Goal: Information Seeking & Learning: Learn about a topic

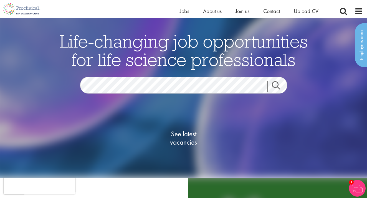
scroll to position [10, 0]
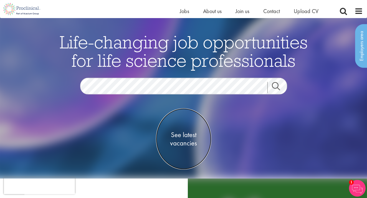
click at [181, 136] on span "See latest vacancies" at bounding box center [184, 138] width 56 height 17
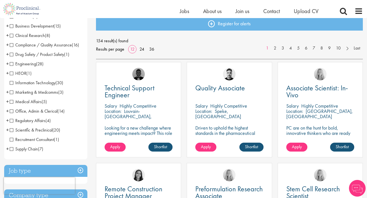
scroll to position [64, 0]
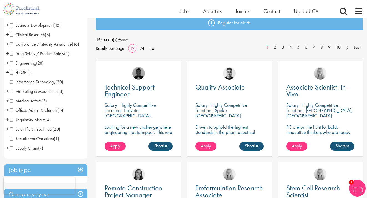
click at [11, 111] on span "Office, Admin & Clerical" at bounding box center [34, 110] width 48 height 6
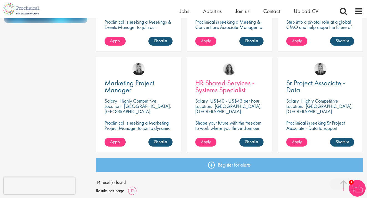
scroll to position [373, 0]
